Goal: Task Accomplishment & Management: Complete application form

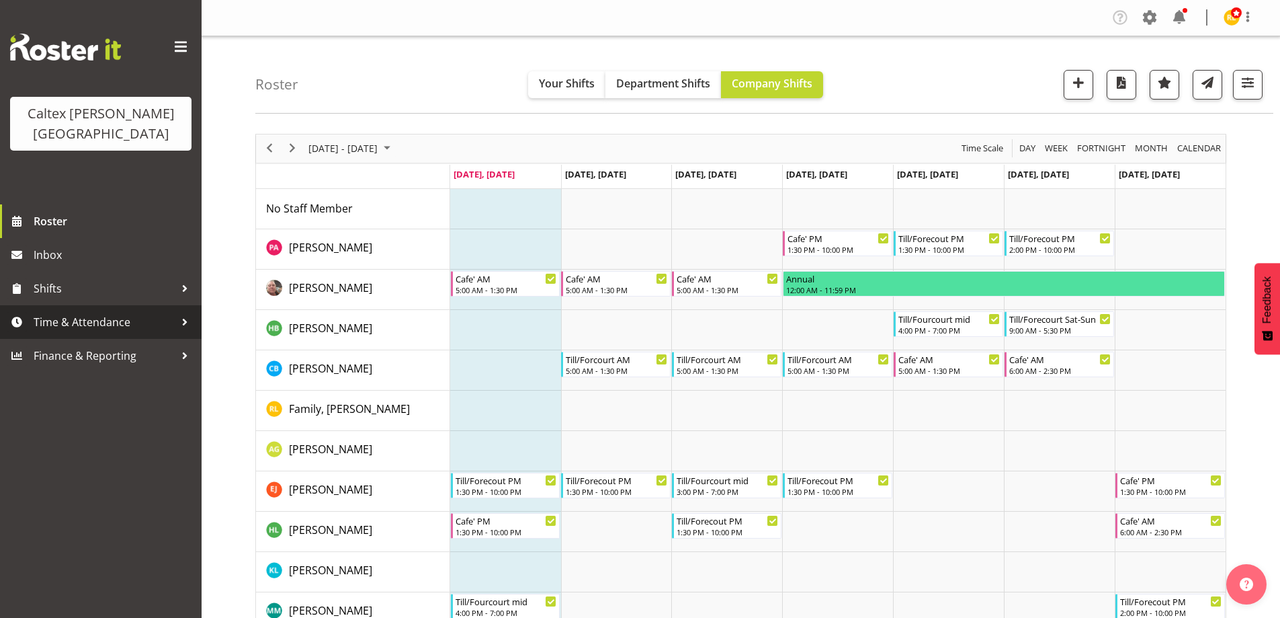
click at [183, 312] on div at bounding box center [185, 322] width 20 height 20
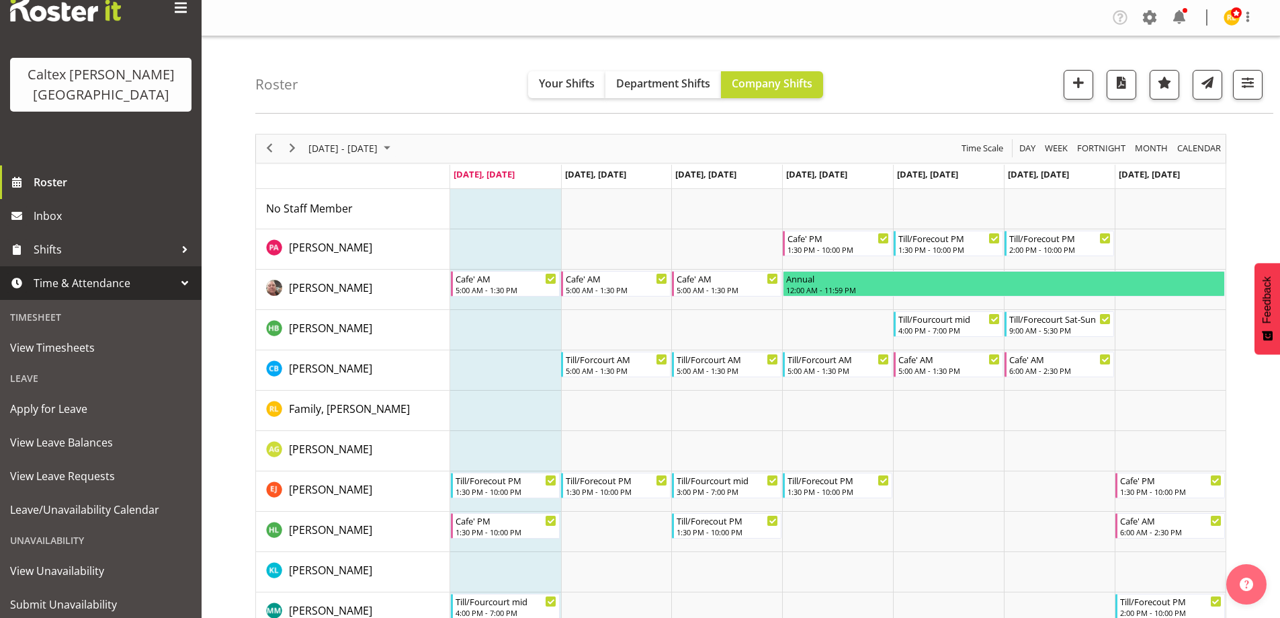
scroll to position [59, 0]
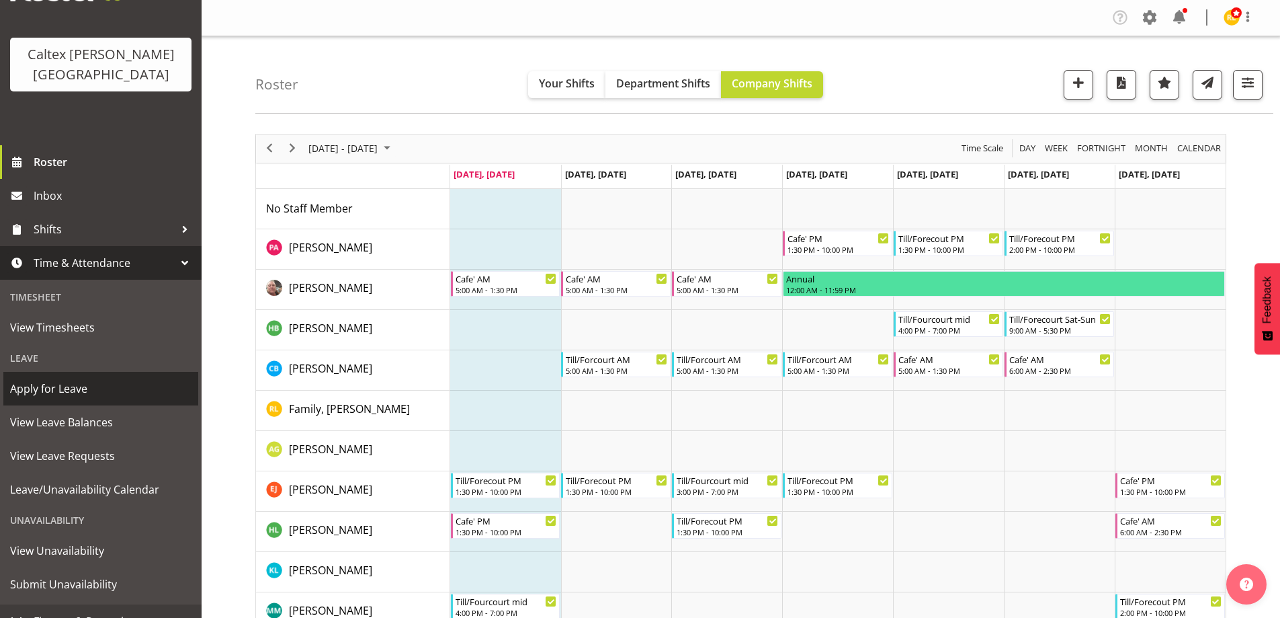
click at [40, 378] on span "Apply for Leave" at bounding box center [100, 388] width 181 height 20
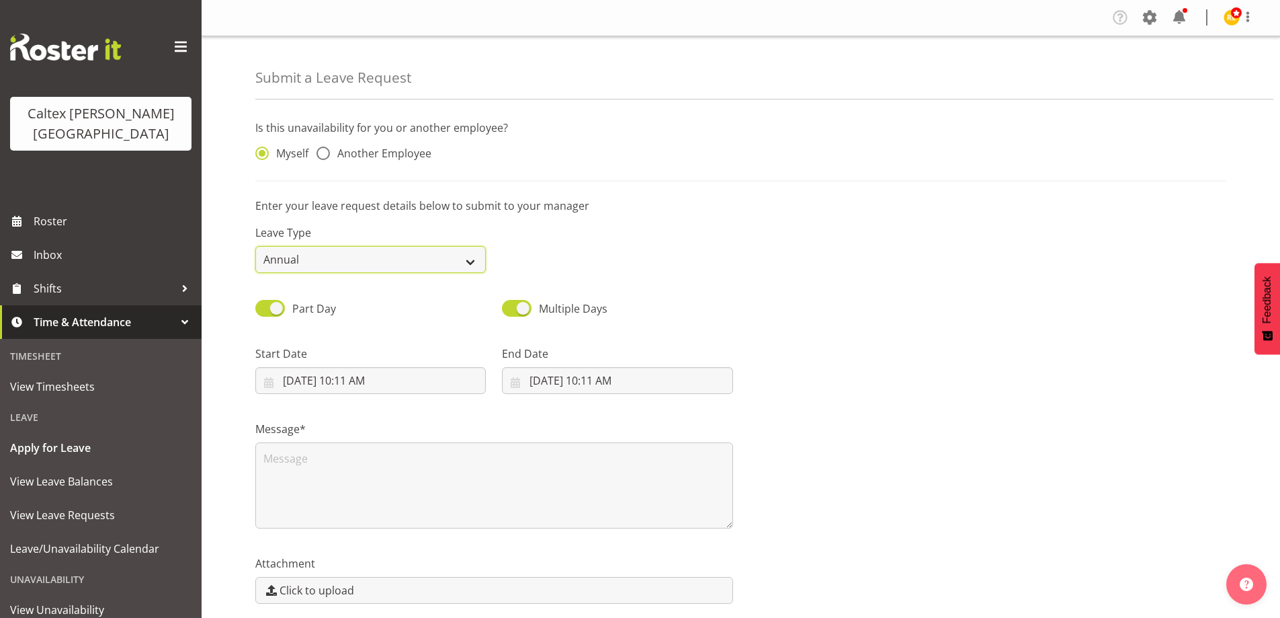
click at [400, 259] on select "Annual Sick Leave Without Pay Bereavement Domestic Violence Parental Jury Servi…" at bounding box center [370, 259] width 231 height 27
select select "Sick"
click at [255, 246] on select "Annual Sick Leave Without Pay Bereavement Domestic Violence Parental Jury Servi…" at bounding box center [370, 259] width 231 height 27
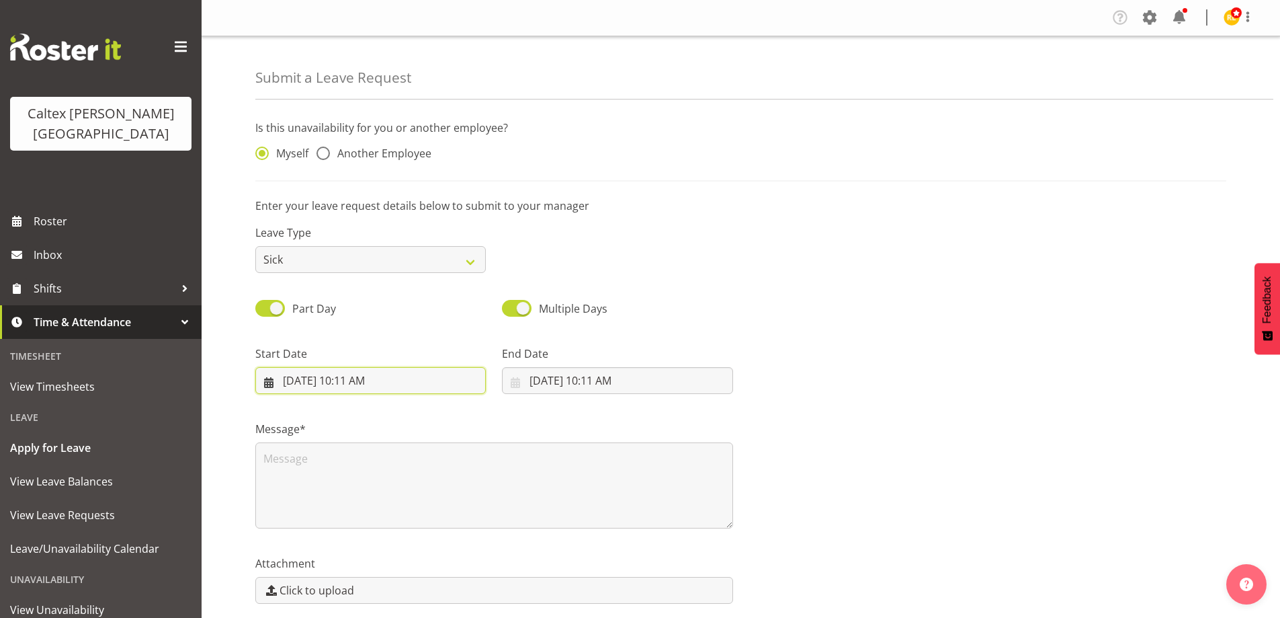
click at [392, 389] on input "10/7/2025, 10:11 AM" at bounding box center [370, 380] width 231 height 27
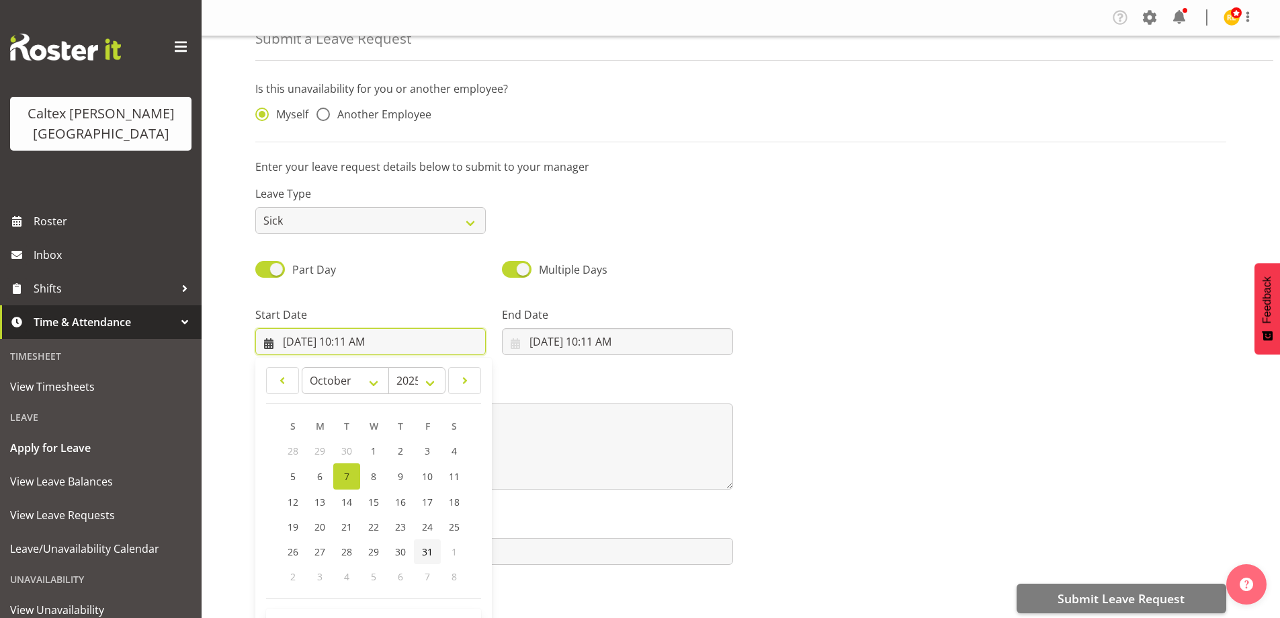
scroll to position [54, 0]
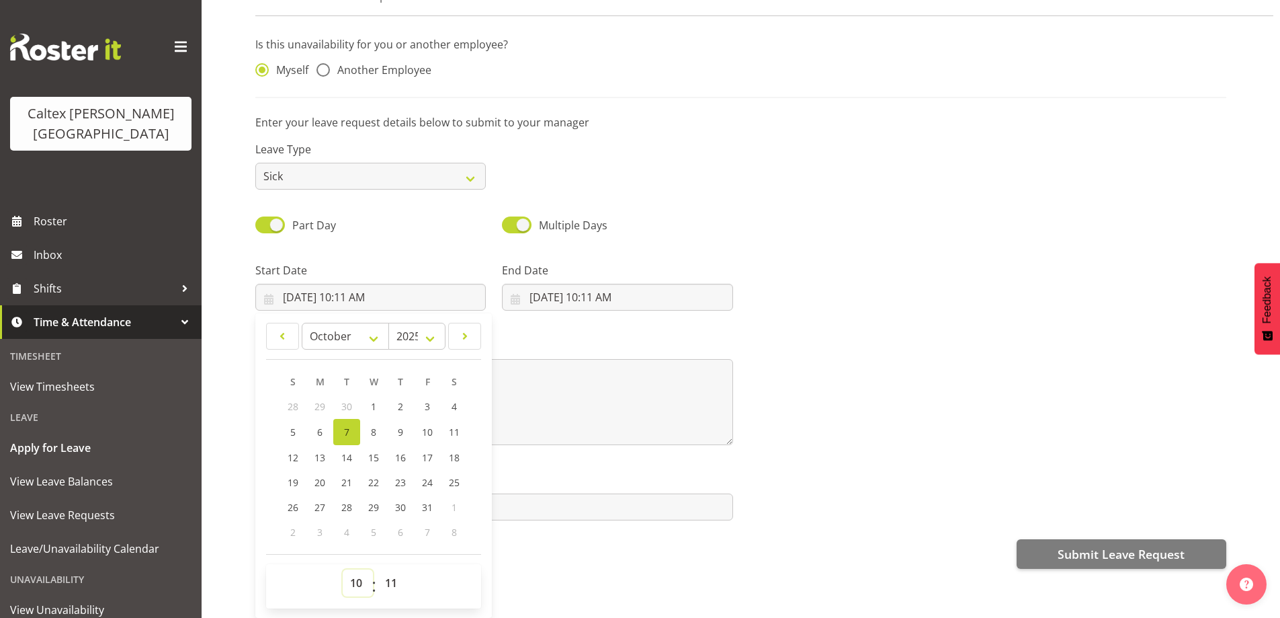
click at [356, 572] on select "00 01 02 03 04 05 06 07 08 09 10 11 12 13 14 15 16 17 18 19 20 21 22 23" at bounding box center [358, 582] width 30 height 27
select select "9"
click at [343, 569] on select "00 01 02 03 04 05 06 07 08 09 10 11 12 13 14 15 16 17 18 19 20 21 22 23" at bounding box center [358, 582] width 30 height 27
type input "10/7/2025, 9:11 AM"
click at [388, 572] on select "00 01 02 03 04 05 06 07 08 09 10 11 12 13 14 15 16 17 18 19 20 21 22 23 24 25 2…" at bounding box center [393, 582] width 30 height 27
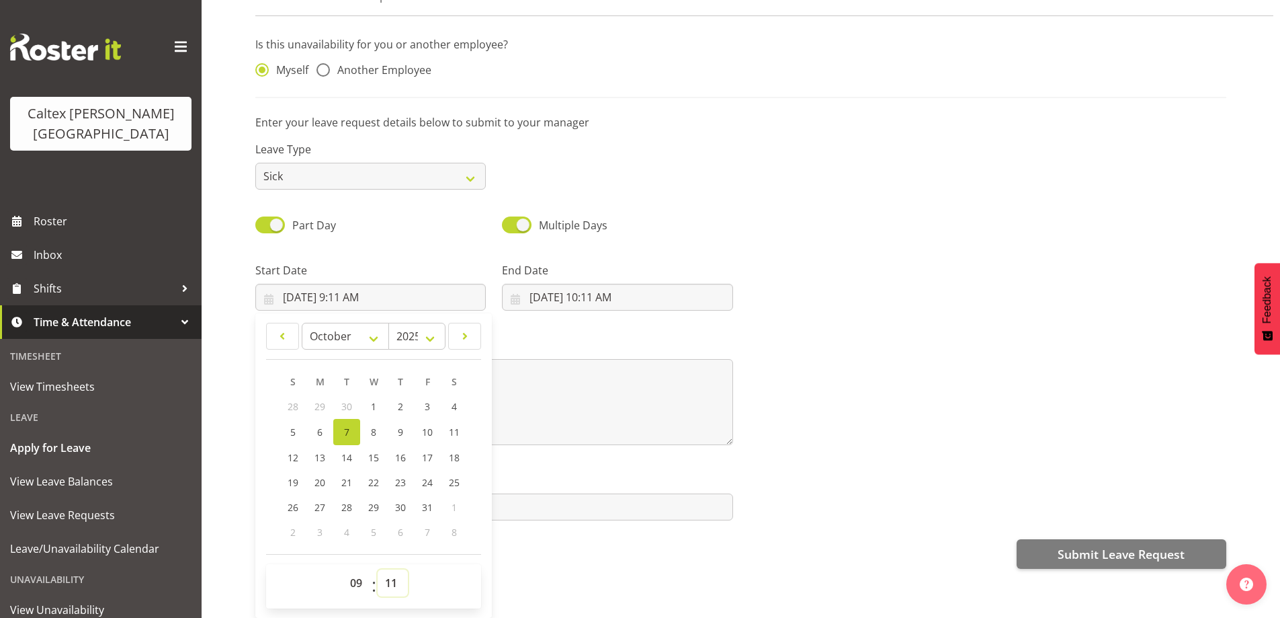
select select "30"
click at [378, 569] on select "00 01 02 03 04 05 06 07 08 09 10 11 12 13 14 15 16 17 18 19 20 21 22 23 24 25 2…" at bounding box center [393, 582] width 30 height 27
type input "10/7/2025, 9:30 AM"
click at [596, 284] on input "10/7/2025, 10:11 AM" at bounding box center [617, 297] width 231 height 27
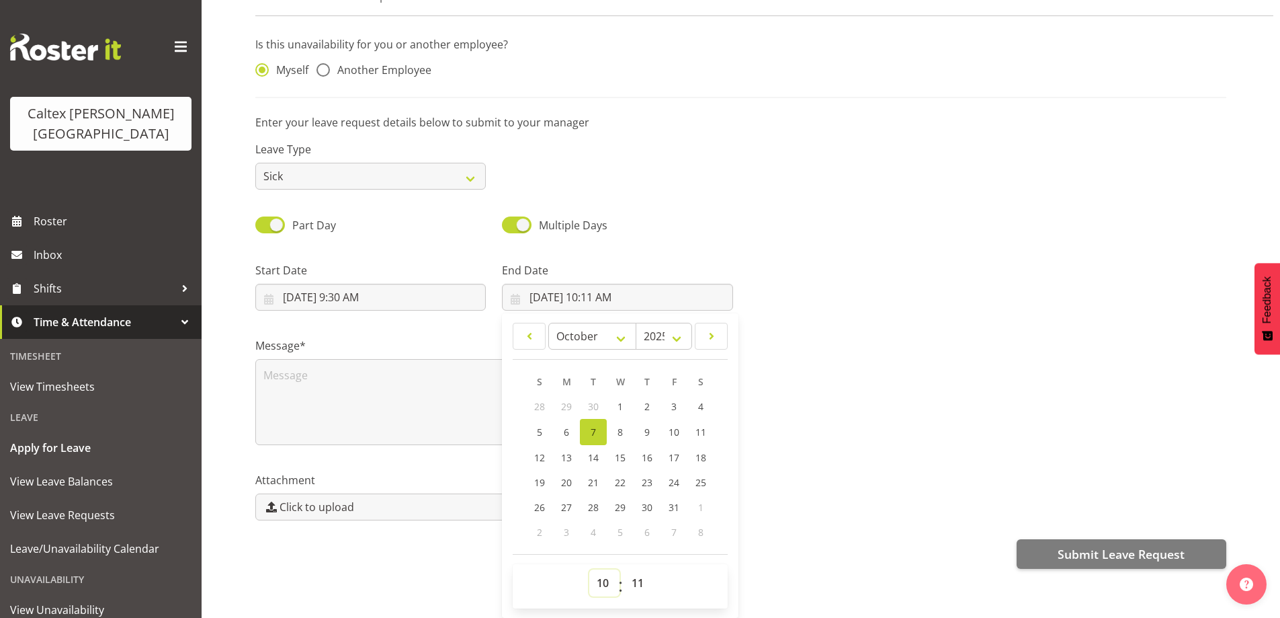
click at [602, 575] on select "00 01 02 03 04 05 06 07 08 09 10 11 12 13 14 15 16 17 18 19 20 21 22 23" at bounding box center [604, 582] width 30 height 27
select select "15"
click at [589, 569] on select "00 01 02 03 04 05 06 07 08 09 10 11 12 13 14 15 16 17 18 19 20 21 22 23" at bounding box center [604, 582] width 30 height 27
type input "10/7/2025, 3:11 PM"
click at [638, 579] on select "00 01 02 03 04 05 06 07 08 09 10 11 12 13 14 15 16 17 18 19 20 21 22 23 24 25 2…" at bounding box center [639, 582] width 30 height 27
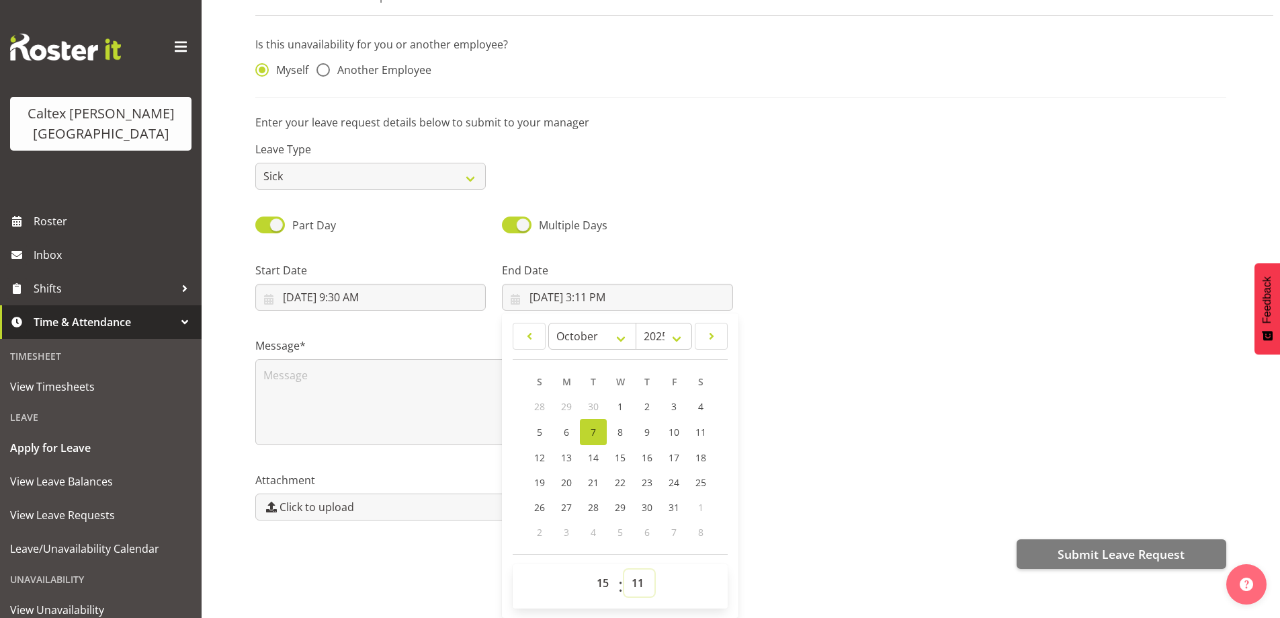
select select "30"
click at [624, 569] on select "00 01 02 03 04 05 06 07 08 09 10 11 12 13 14 15 16 17 18 19 20 21 22 23 24 25 2…" at bounding box center [639, 582] width 30 height 27
type input "10/7/2025, 3:30 PM"
click at [888, 250] on div at bounding box center [988, 280] width 494 height 75
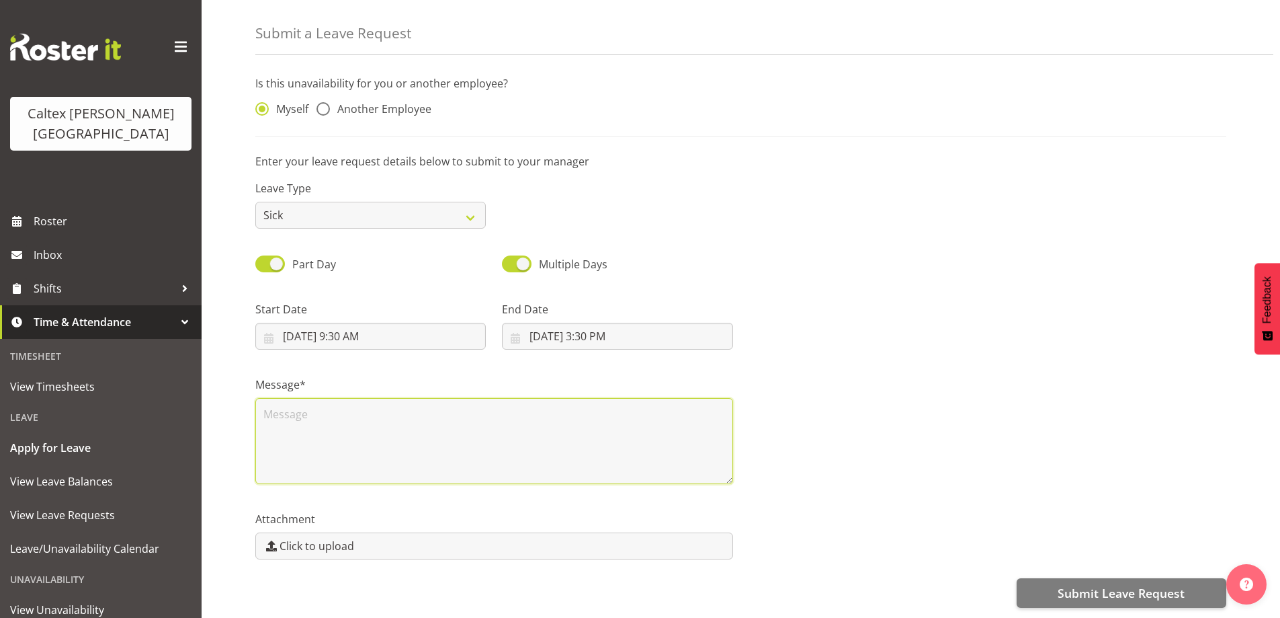
click at [321, 448] on textarea at bounding box center [494, 441] width 478 height 86
type textarea "heaqdace"
drag, startPoint x: 963, startPoint y: 308, endPoint x: 918, endPoint y: 310, distance: 45.1
click at [959, 305] on div at bounding box center [988, 319] width 494 height 75
click at [321, 102] on span at bounding box center [323, 108] width 13 height 13
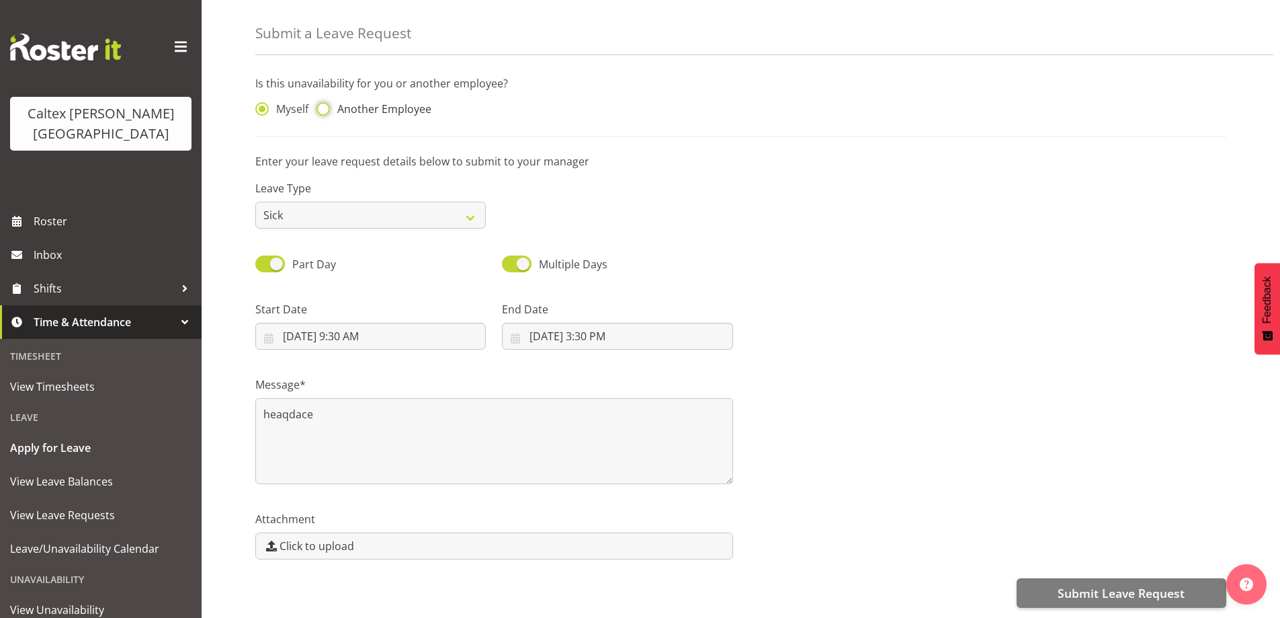
click at [321, 105] on input "Another Employee" at bounding box center [321, 109] width 9 height 9
radio input "true"
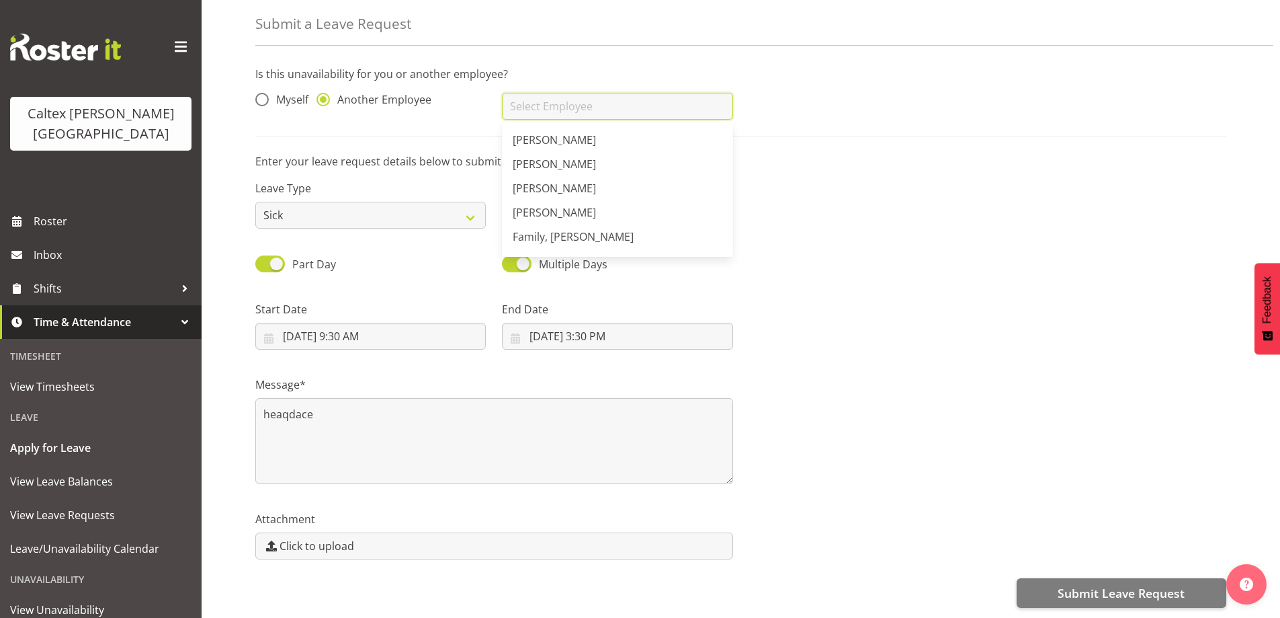
click at [564, 108] on input "text" at bounding box center [617, 106] width 231 height 27
click at [581, 210] on span "[PERSON_NAME]" at bounding box center [554, 212] width 83 height 15
type input "[PERSON_NAME]"
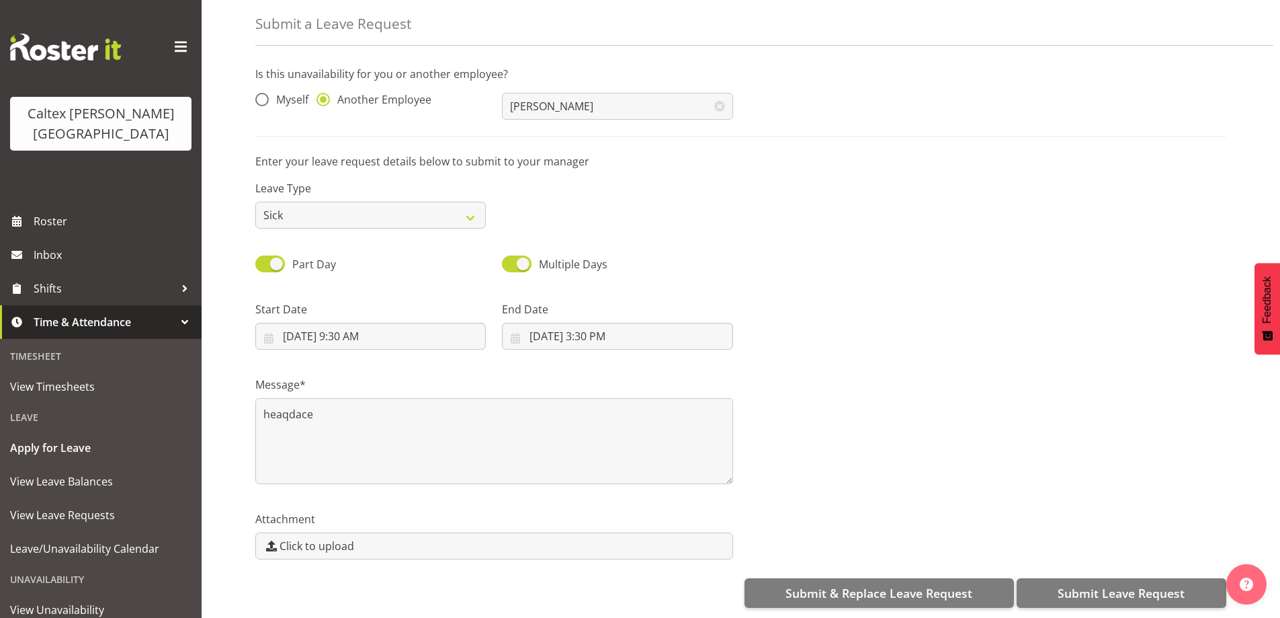
scroll to position [64, 0]
drag, startPoint x: 284, startPoint y: 408, endPoint x: 277, endPoint y: 406, distance: 7.0
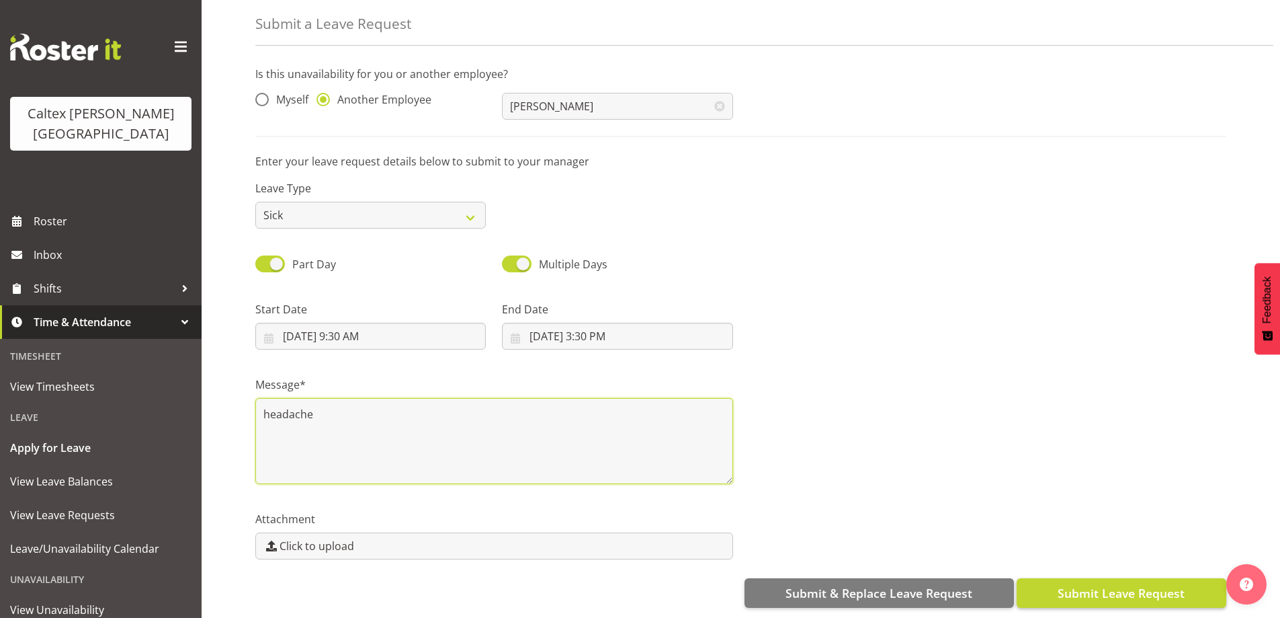
type textarea "headache"
click at [1138, 585] on span "Submit Leave Request" at bounding box center [1121, 592] width 127 height 17
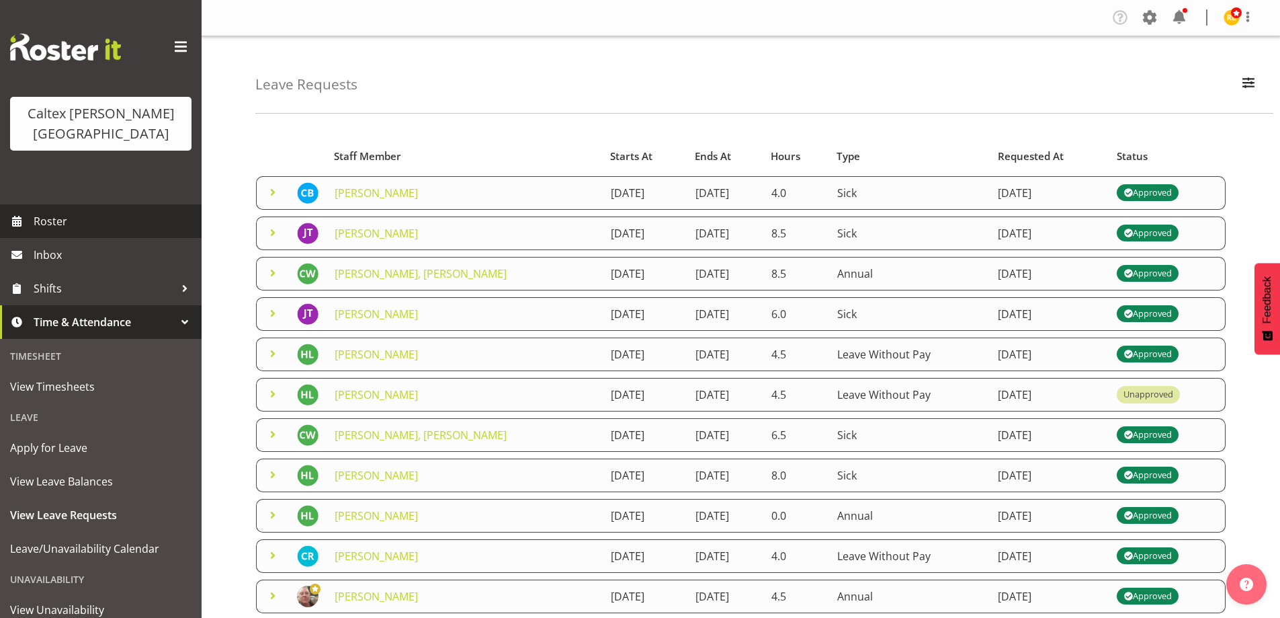
click at [19, 211] on span at bounding box center [17, 221] width 20 height 20
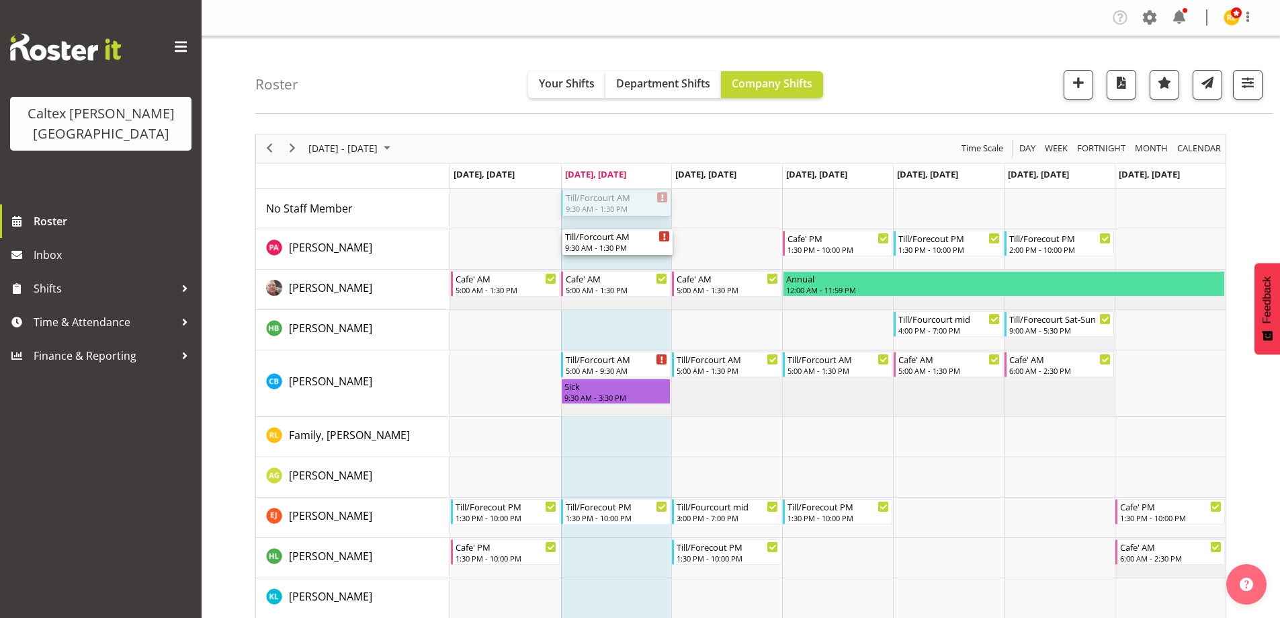
drag, startPoint x: 602, startPoint y: 203, endPoint x: 599, endPoint y: 251, distance: 48.5
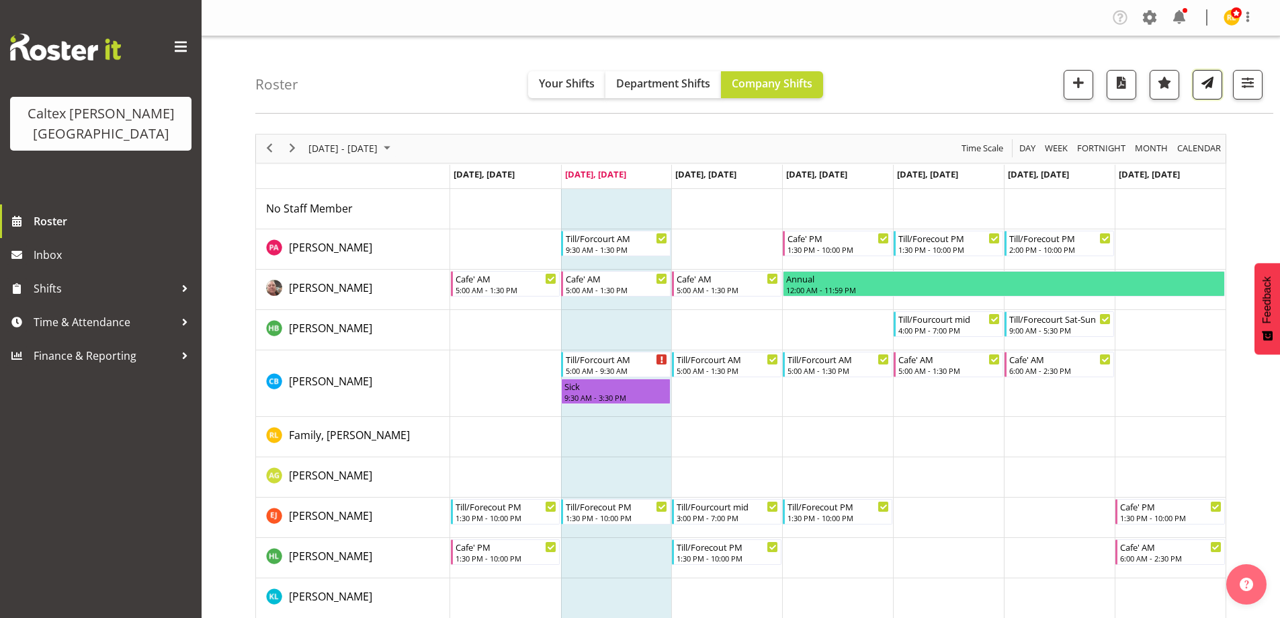
click at [1204, 87] on span "button" at bounding box center [1207, 82] width 17 height 17
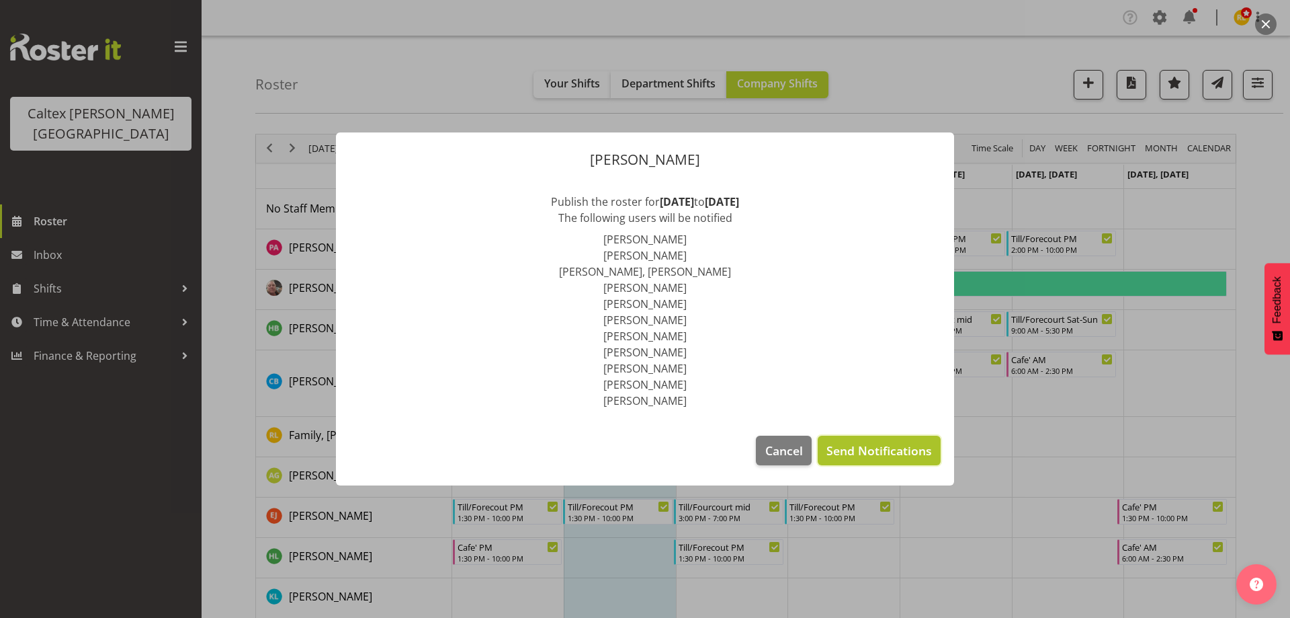
click at [912, 456] on span "Send Notifications" at bounding box center [880, 450] width 106 height 17
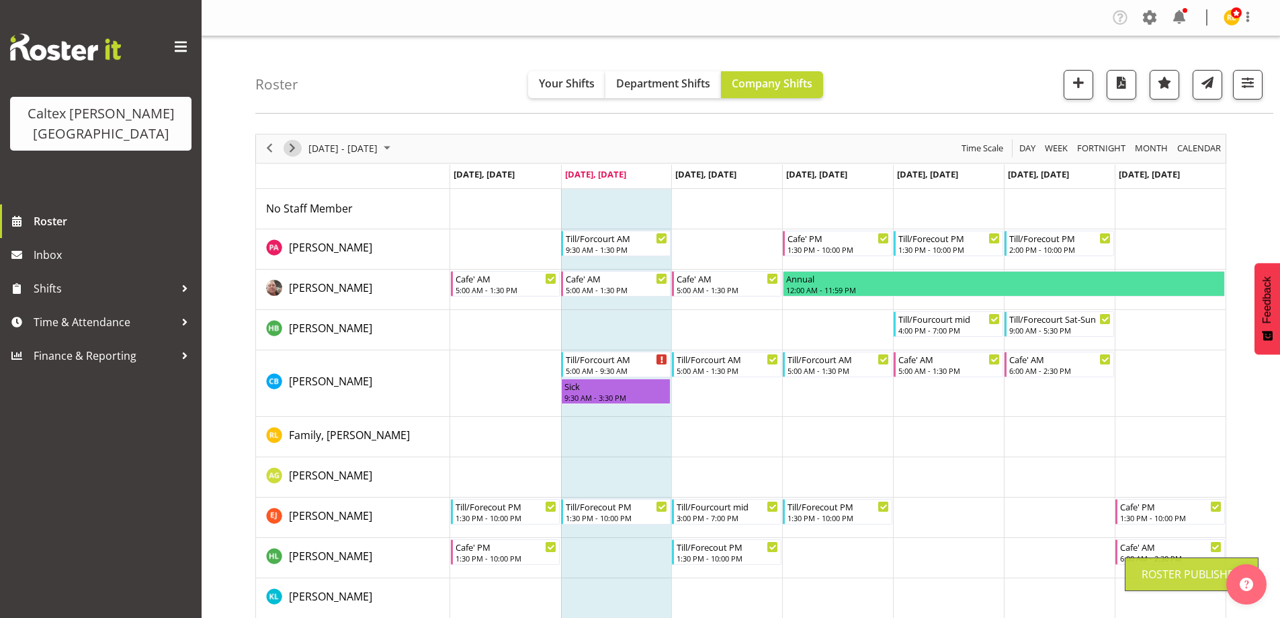
click at [293, 143] on span "Next" at bounding box center [292, 148] width 16 height 17
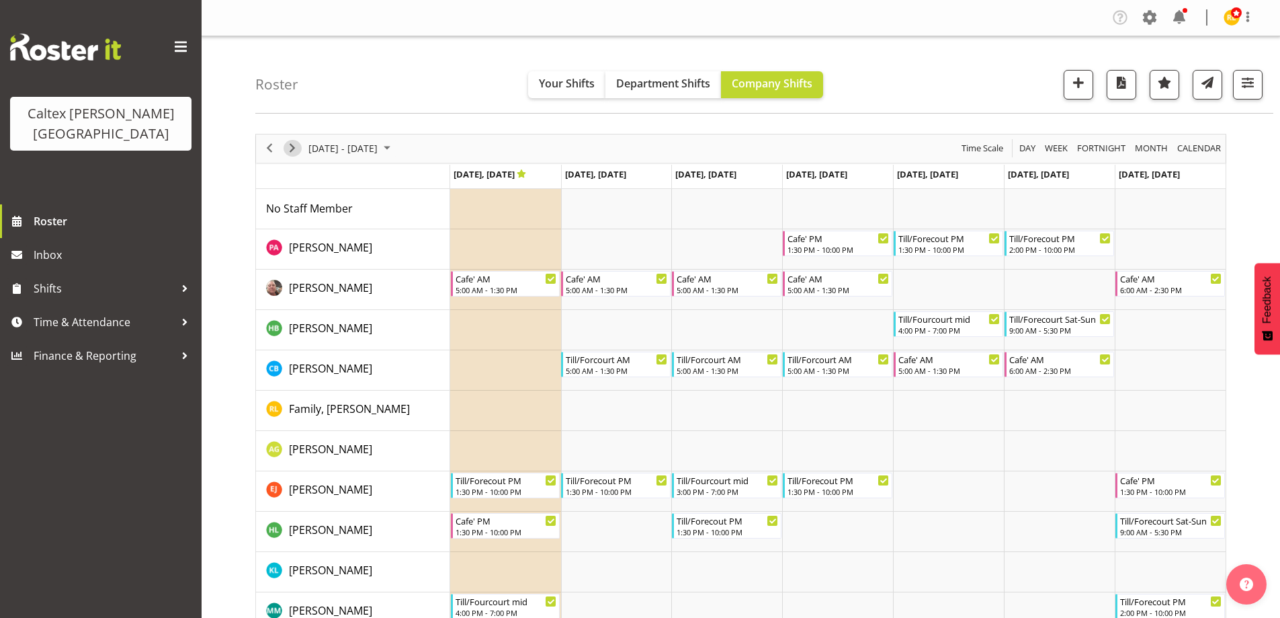
click at [293, 143] on span "Next" at bounding box center [292, 148] width 16 height 17
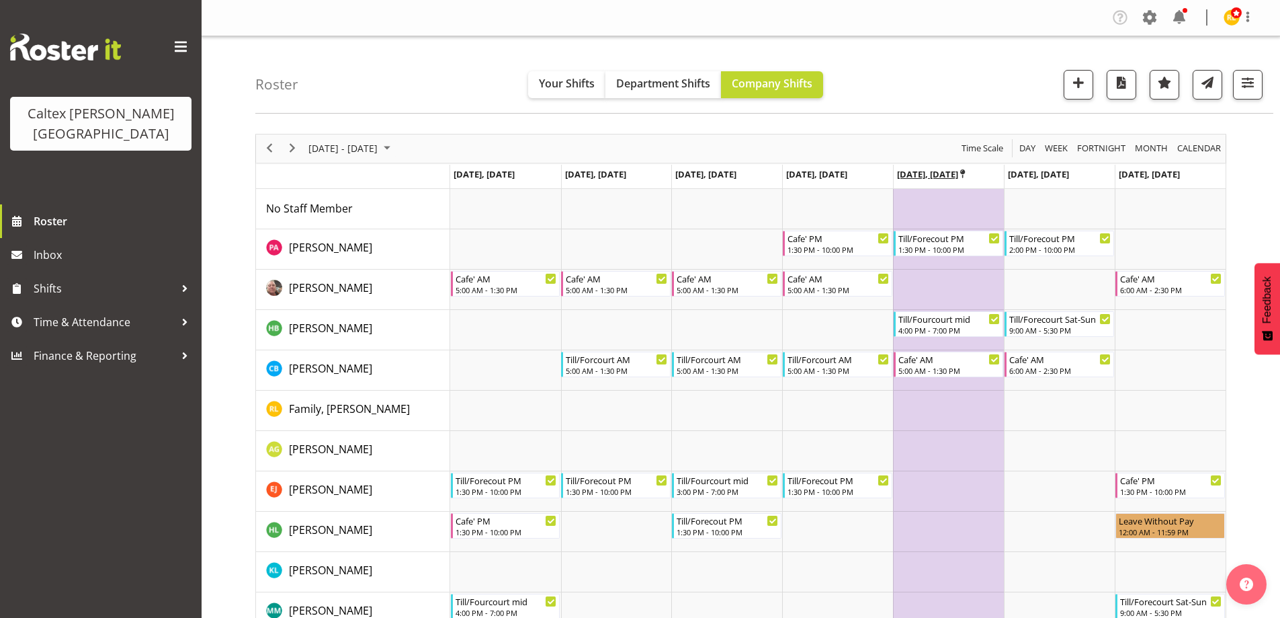
click at [960, 173] on icon "Timeline Week of October 21, 2025" at bounding box center [962, 173] width 5 height 9
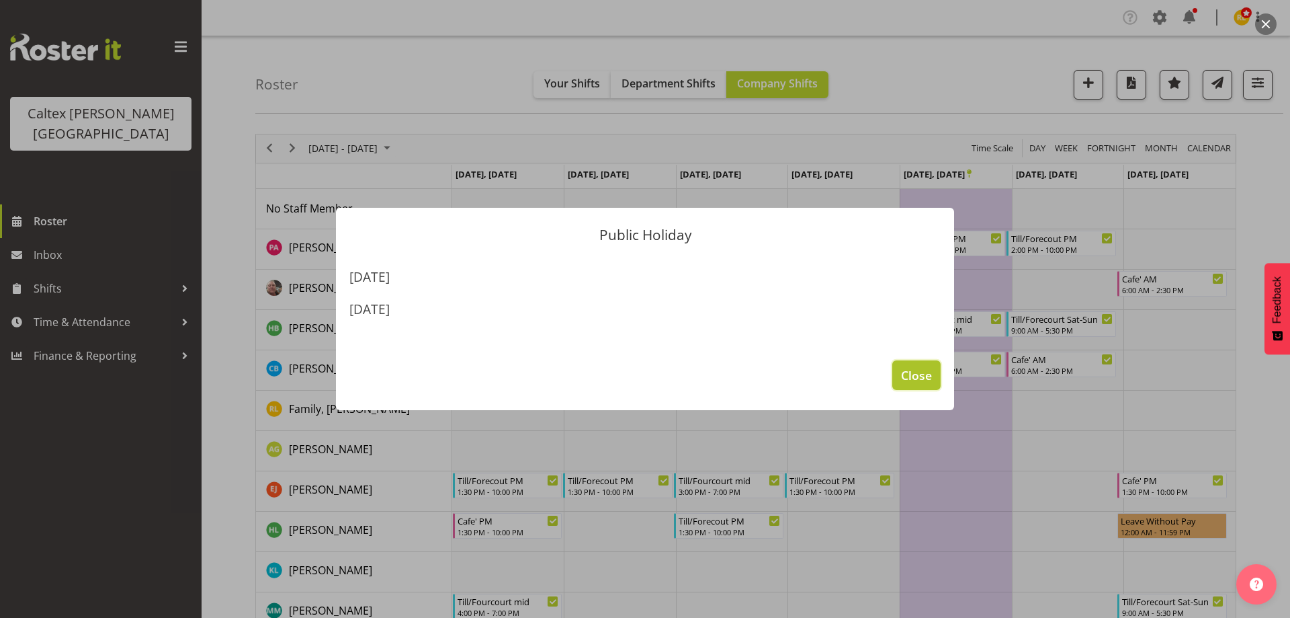
click at [923, 374] on span "Close" at bounding box center [916, 374] width 31 height 17
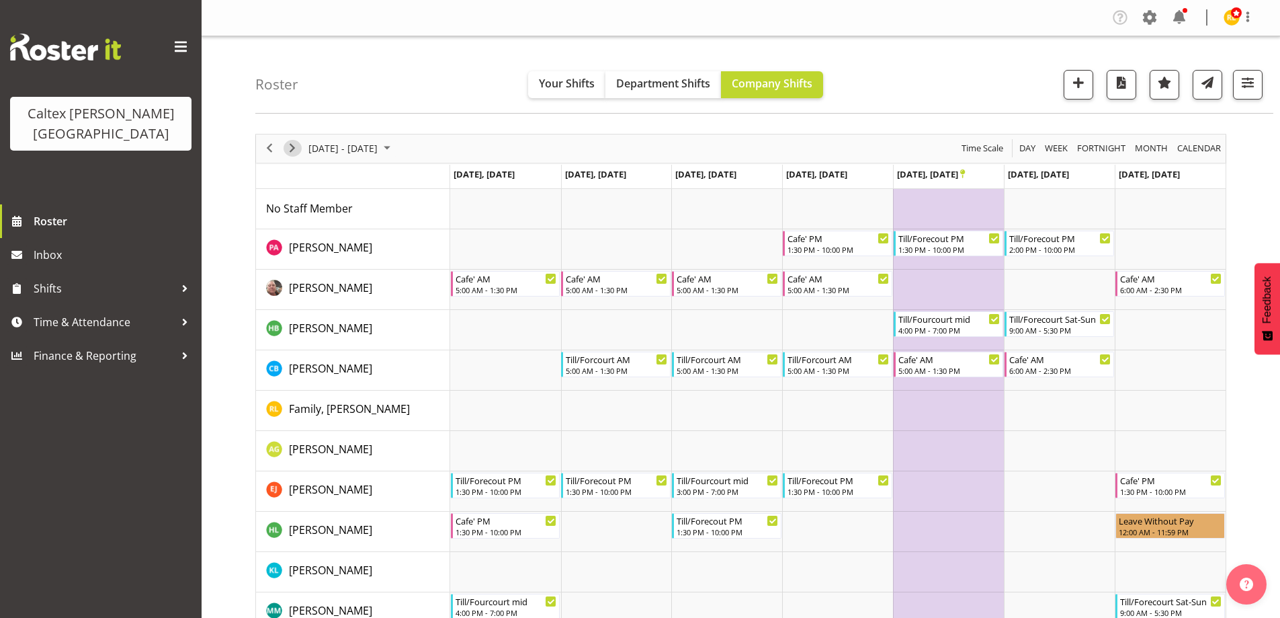
click at [291, 147] on span "Next" at bounding box center [292, 148] width 16 height 17
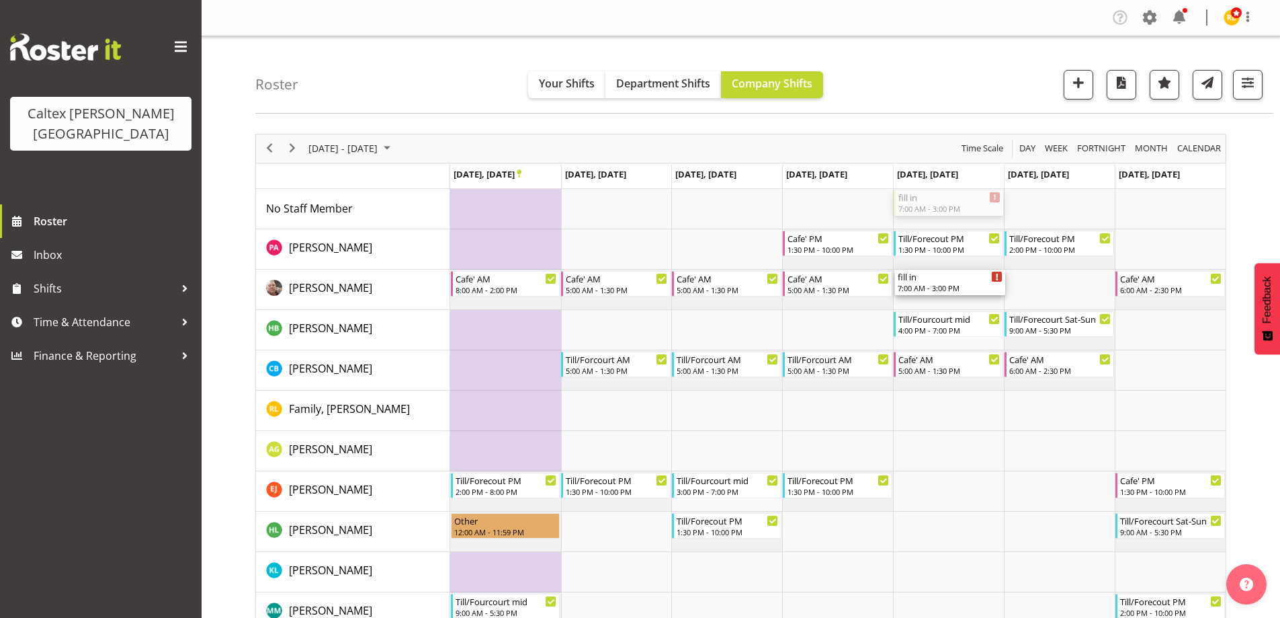
drag, startPoint x: 949, startPoint y: 204, endPoint x: 956, endPoint y: 293, distance: 89.6
